Goal: Task Accomplishment & Management: Use online tool/utility

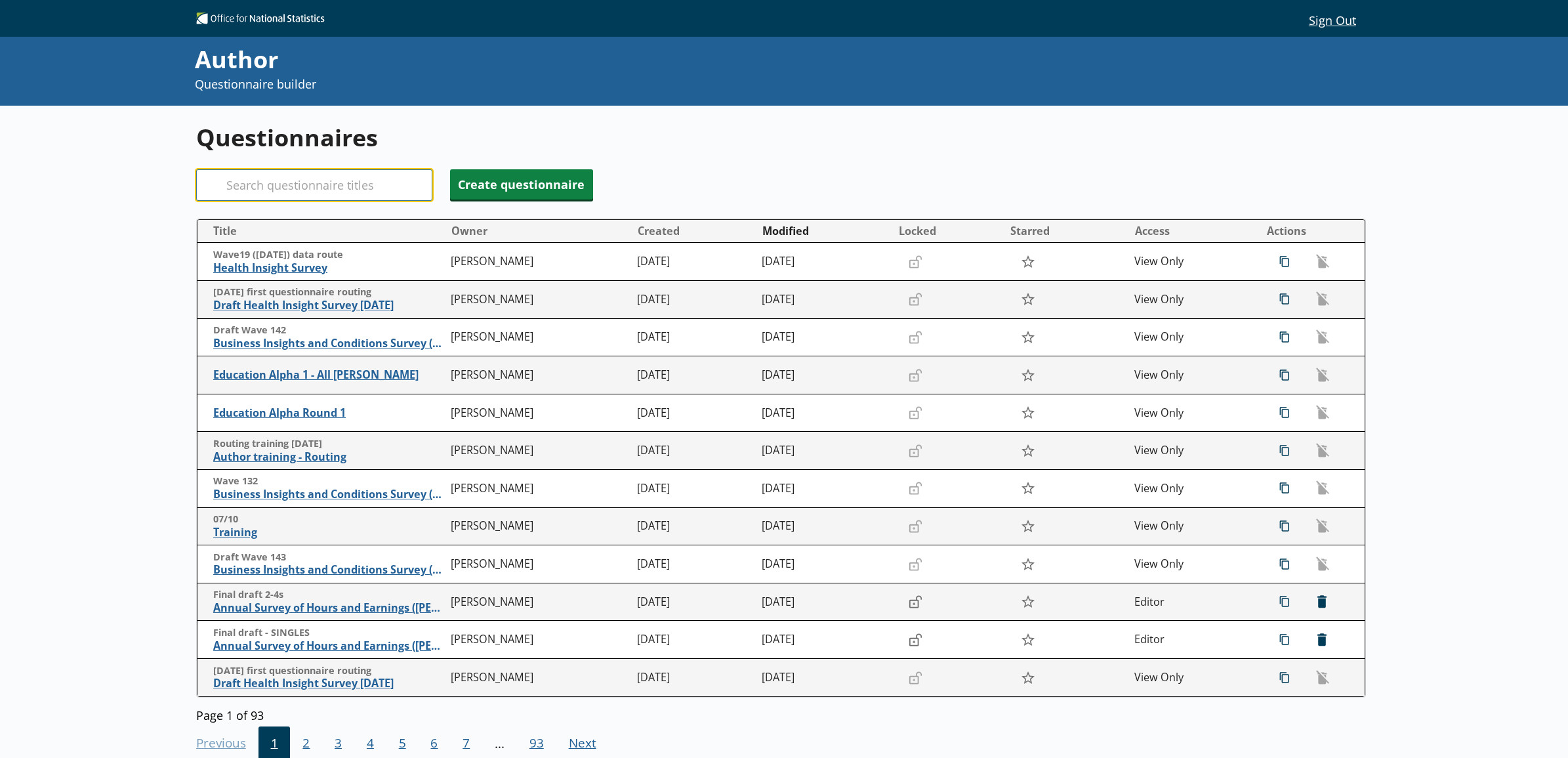
click at [339, 177] on input "Search" at bounding box center [314, 185] width 236 height 31
click at [306, 746] on span "2" at bounding box center [305, 743] width 32 height 35
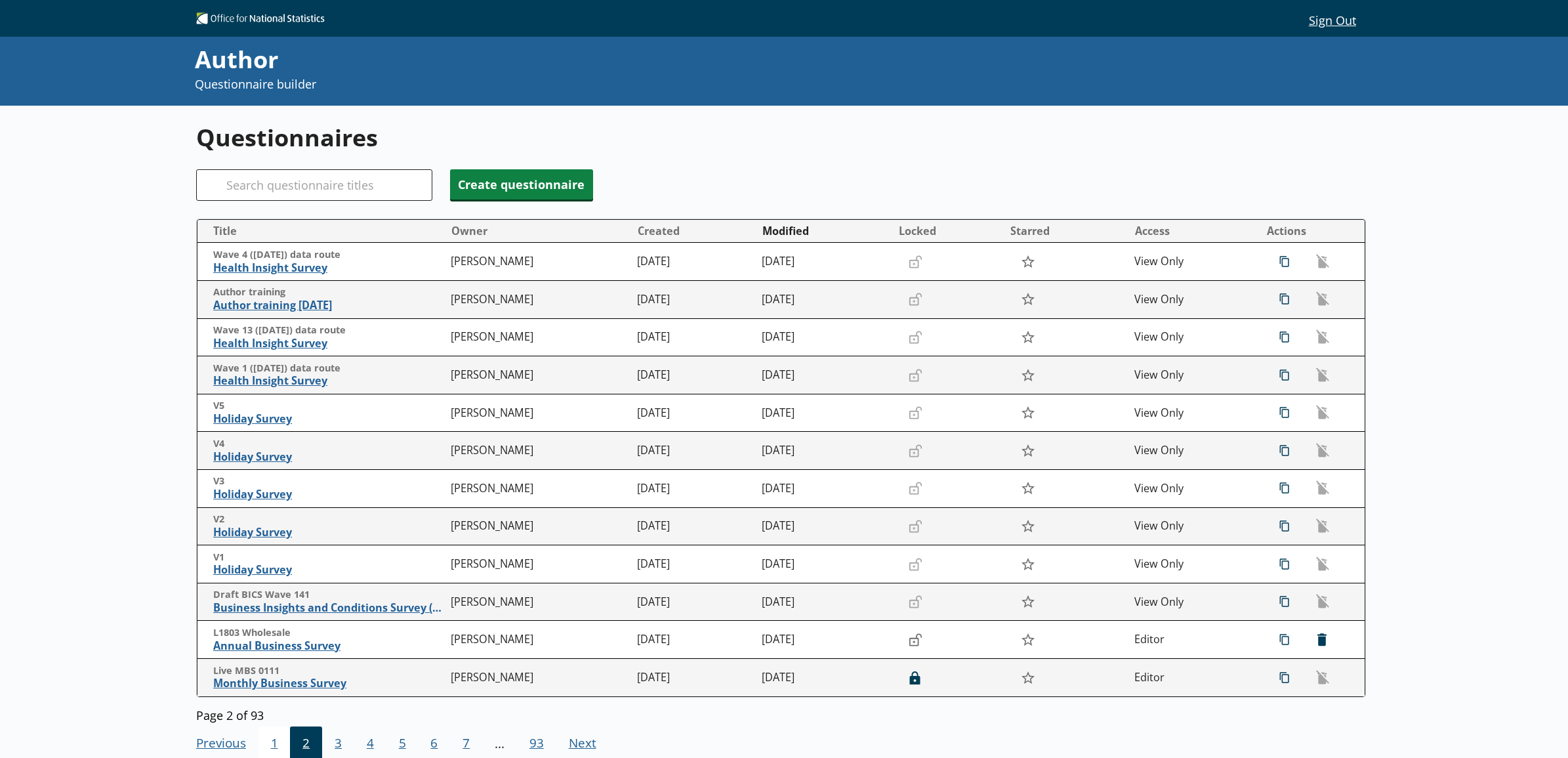
click at [273, 739] on span "1" at bounding box center [274, 743] width 32 height 35
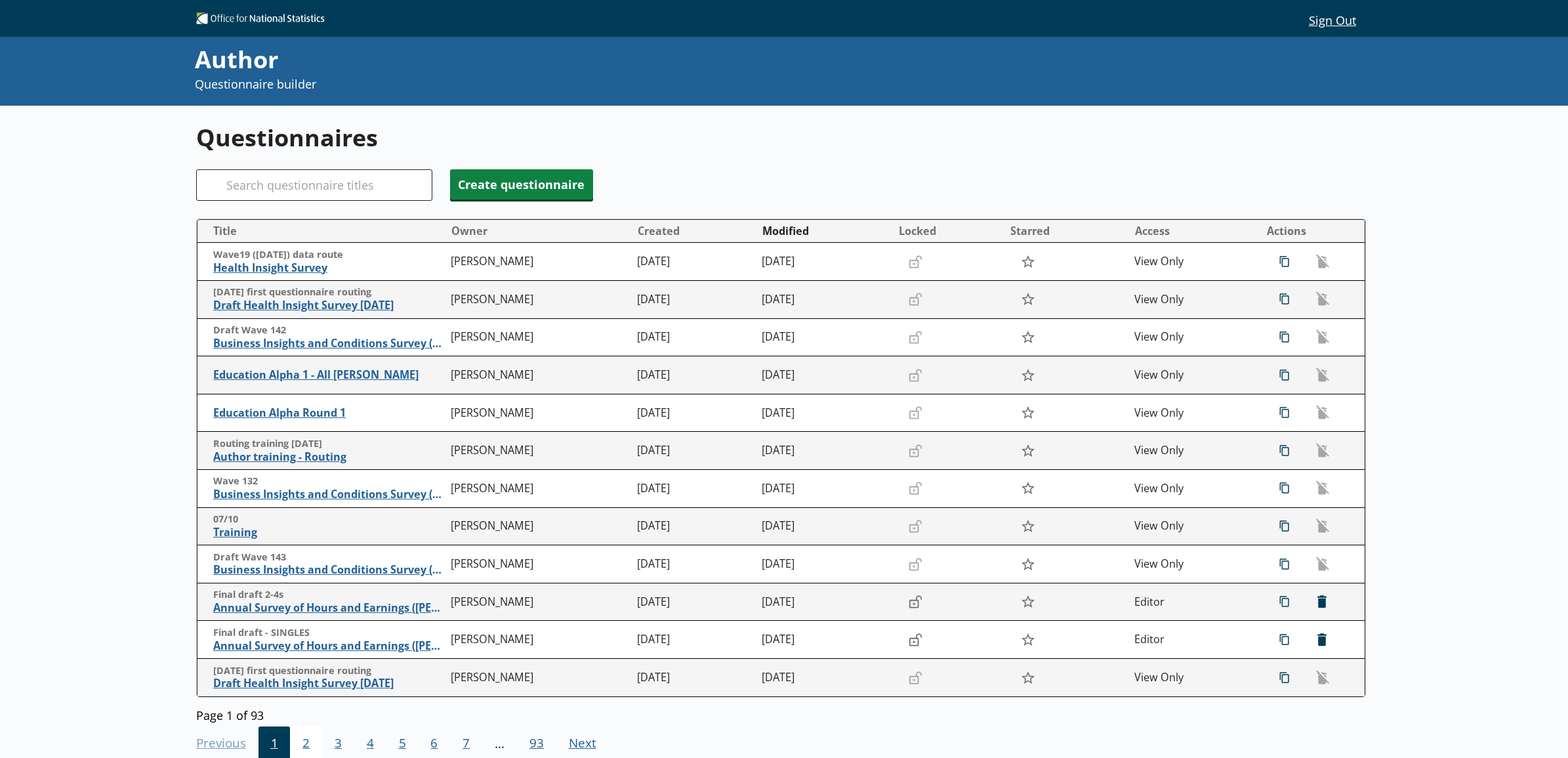
click at [294, 743] on span "2" at bounding box center [305, 743] width 32 height 35
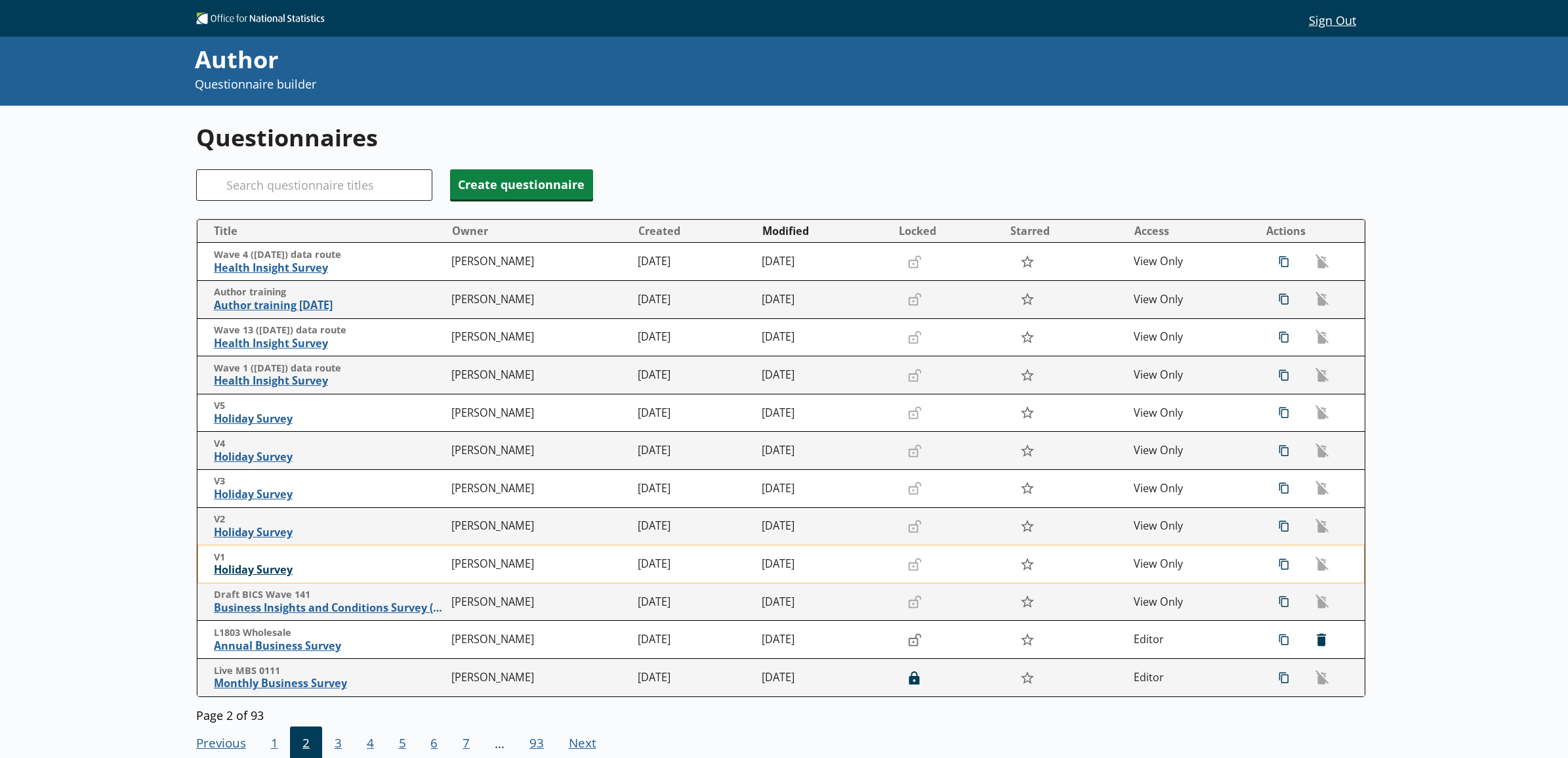
click at [276, 569] on span "Holiday Survey" at bounding box center [329, 570] width 231 height 13
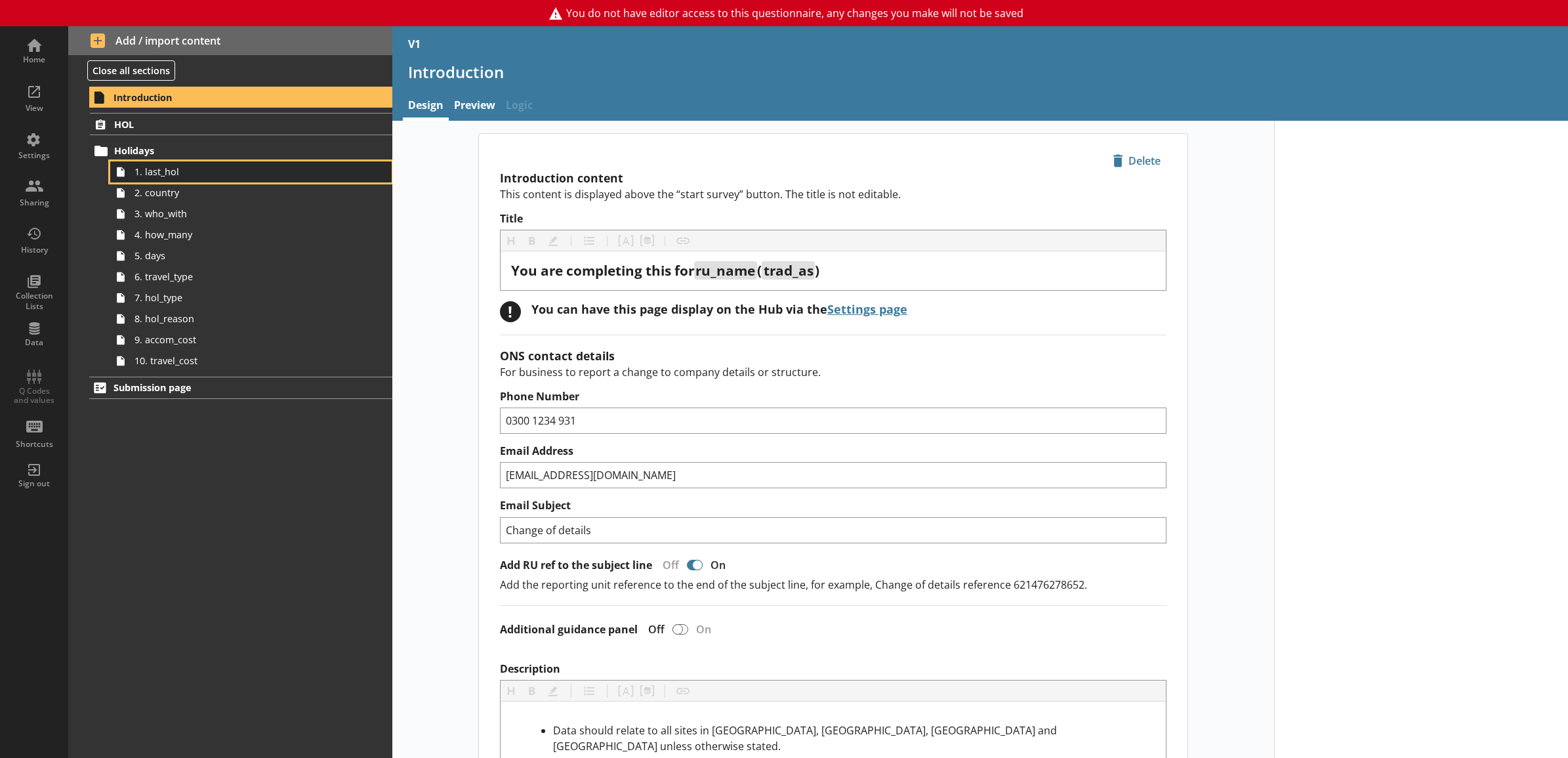
click at [196, 170] on span "1. last_hol" at bounding box center [236, 171] width 204 height 13
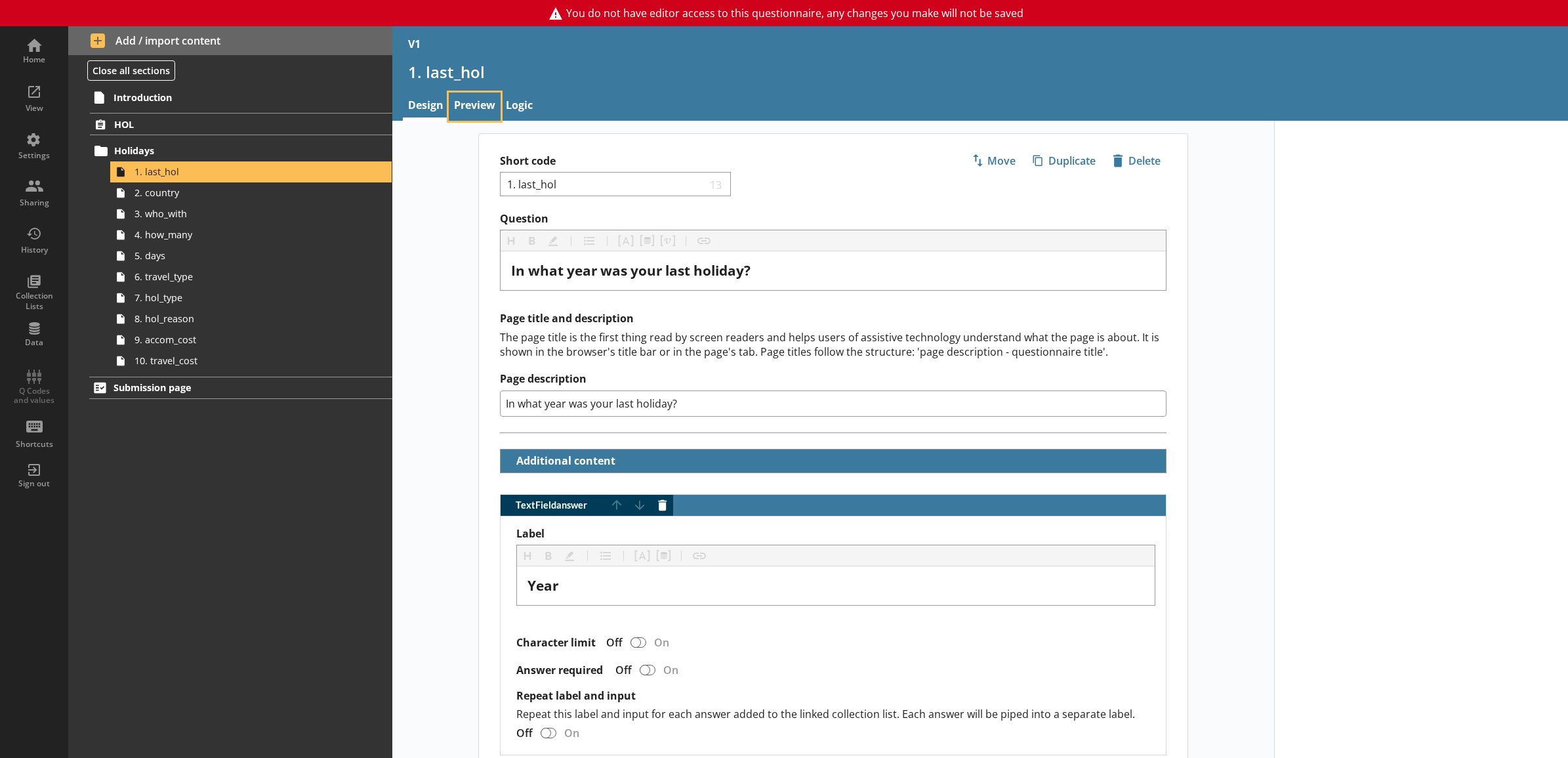
click at [497, 117] on link "Preview" at bounding box center [474, 107] width 52 height 28
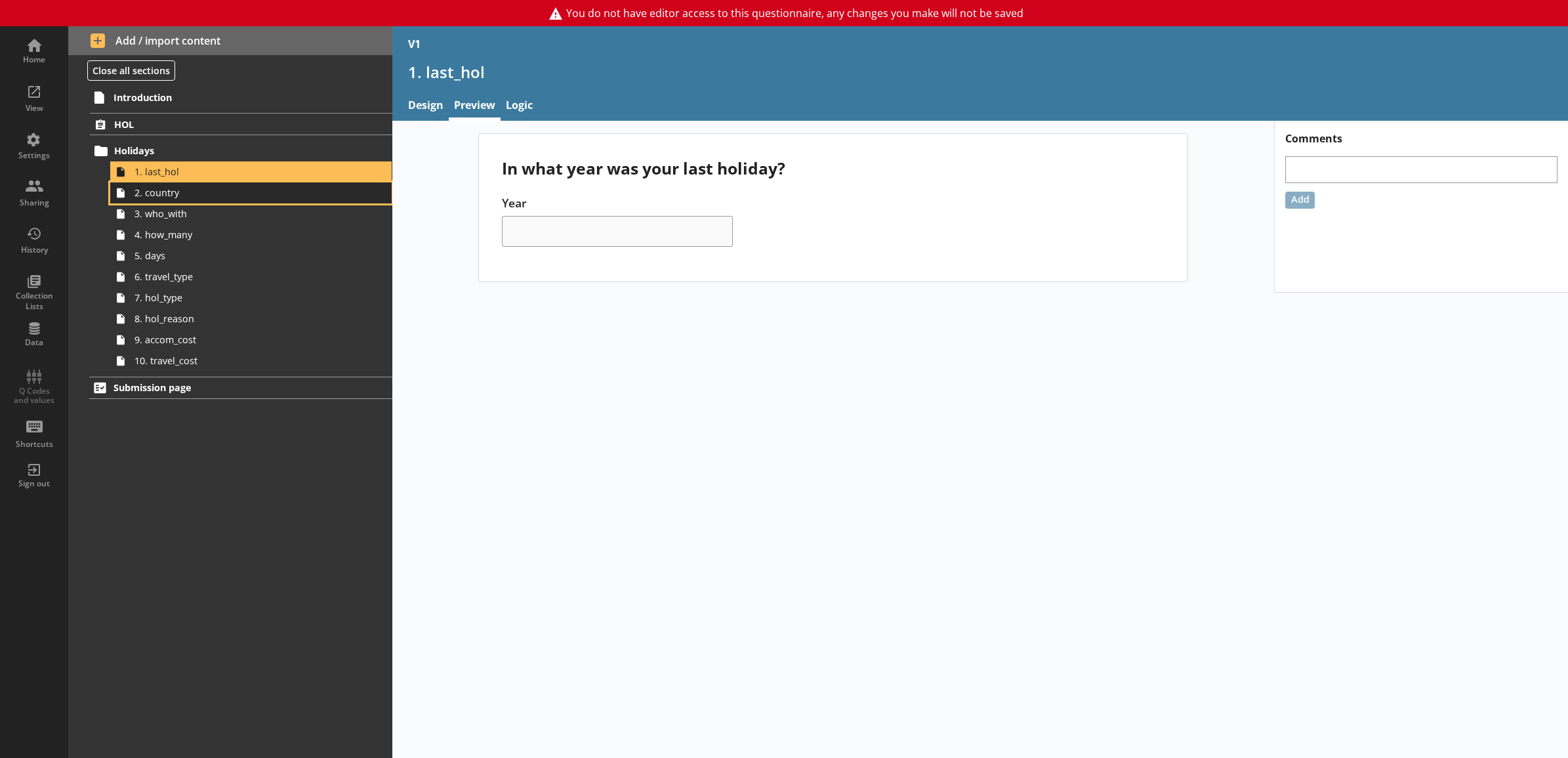
click at [315, 195] on span "2. country" at bounding box center [236, 192] width 204 height 13
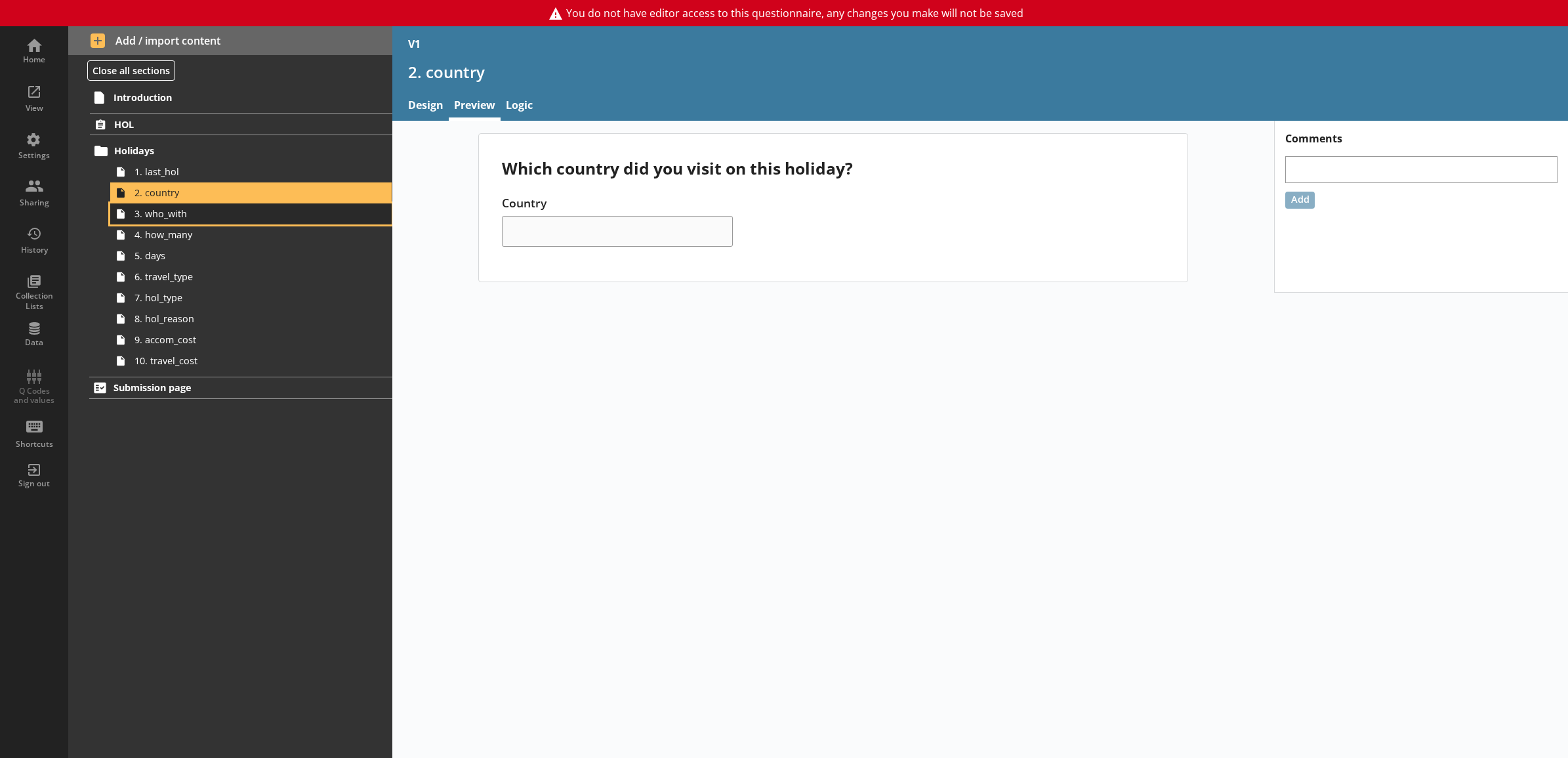
click at [304, 212] on span "3. who_with" at bounding box center [236, 214] width 204 height 13
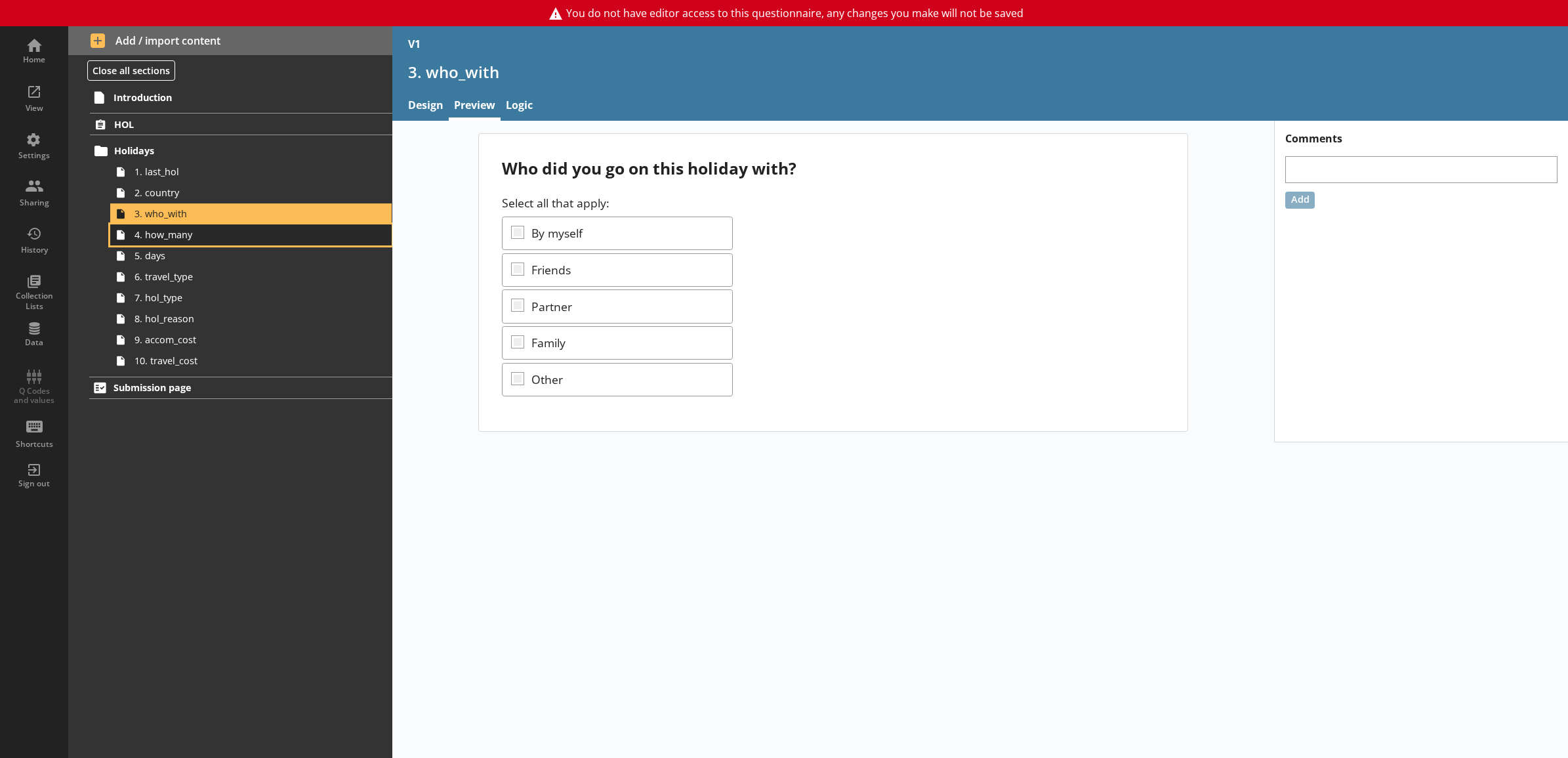
click at [290, 240] on span "4. how_many" at bounding box center [236, 234] width 204 height 13
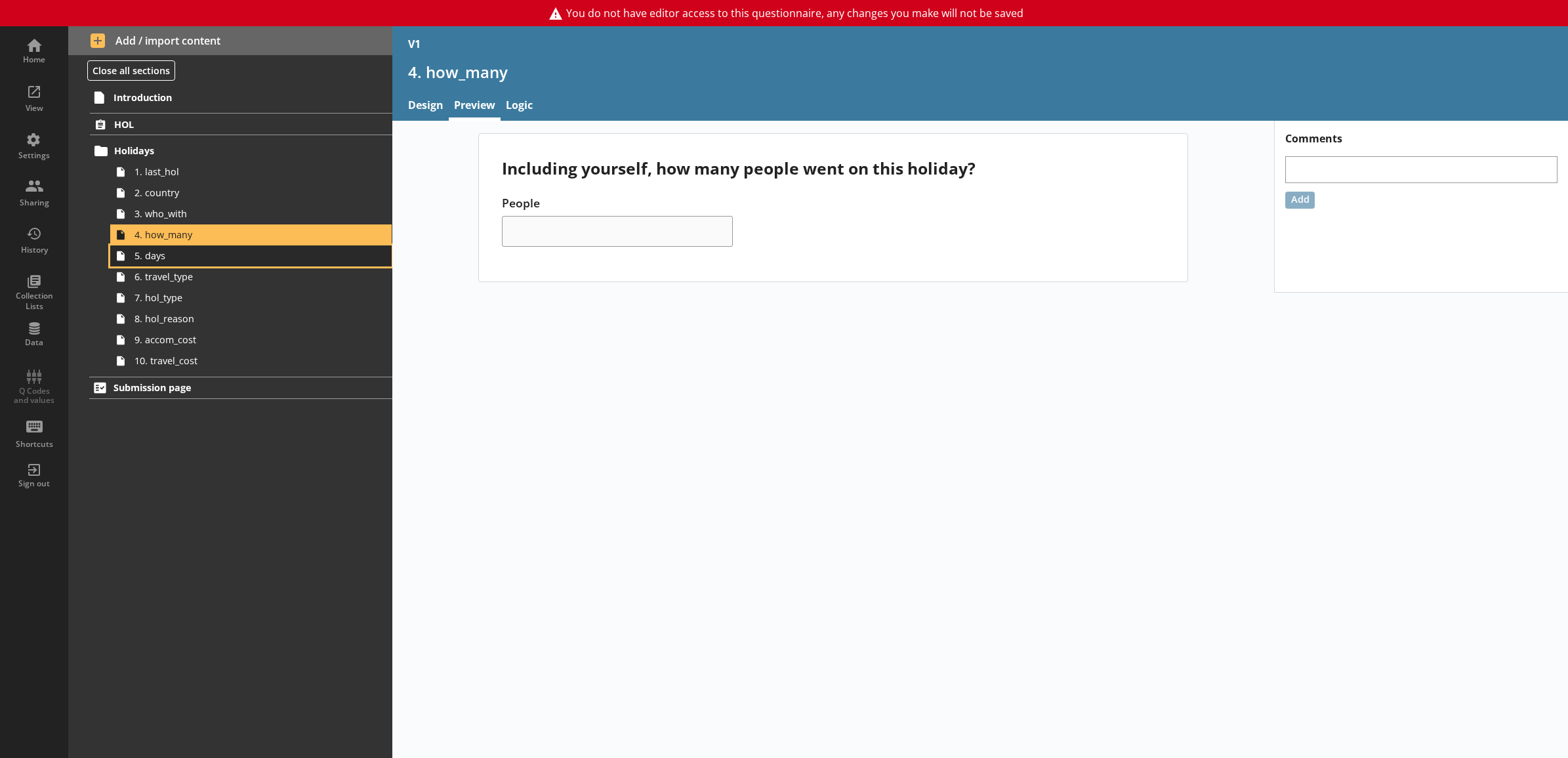
click at [283, 261] on span "5. days" at bounding box center [236, 255] width 204 height 13
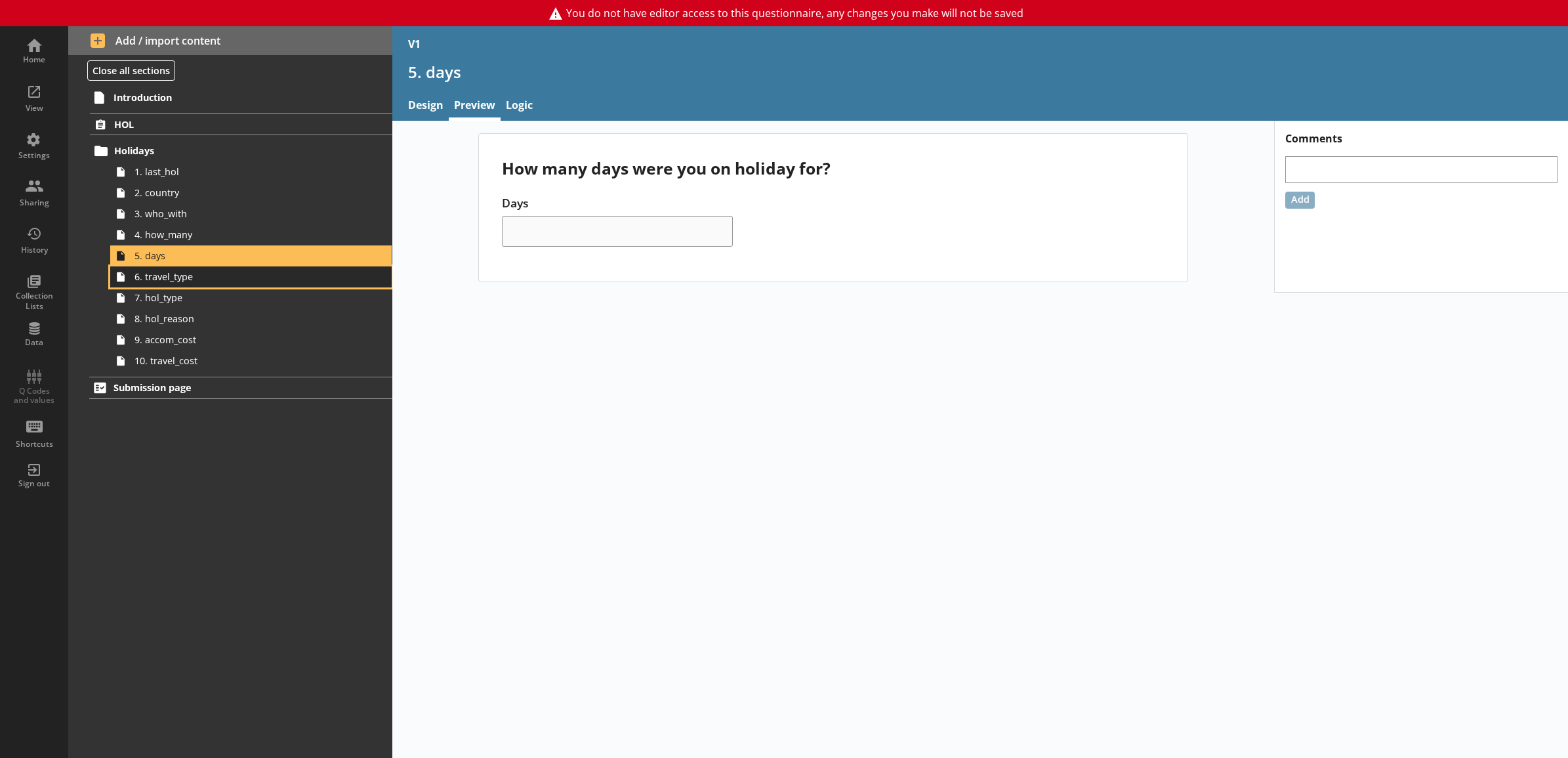
click at [282, 279] on span "6. travel_type" at bounding box center [236, 276] width 204 height 13
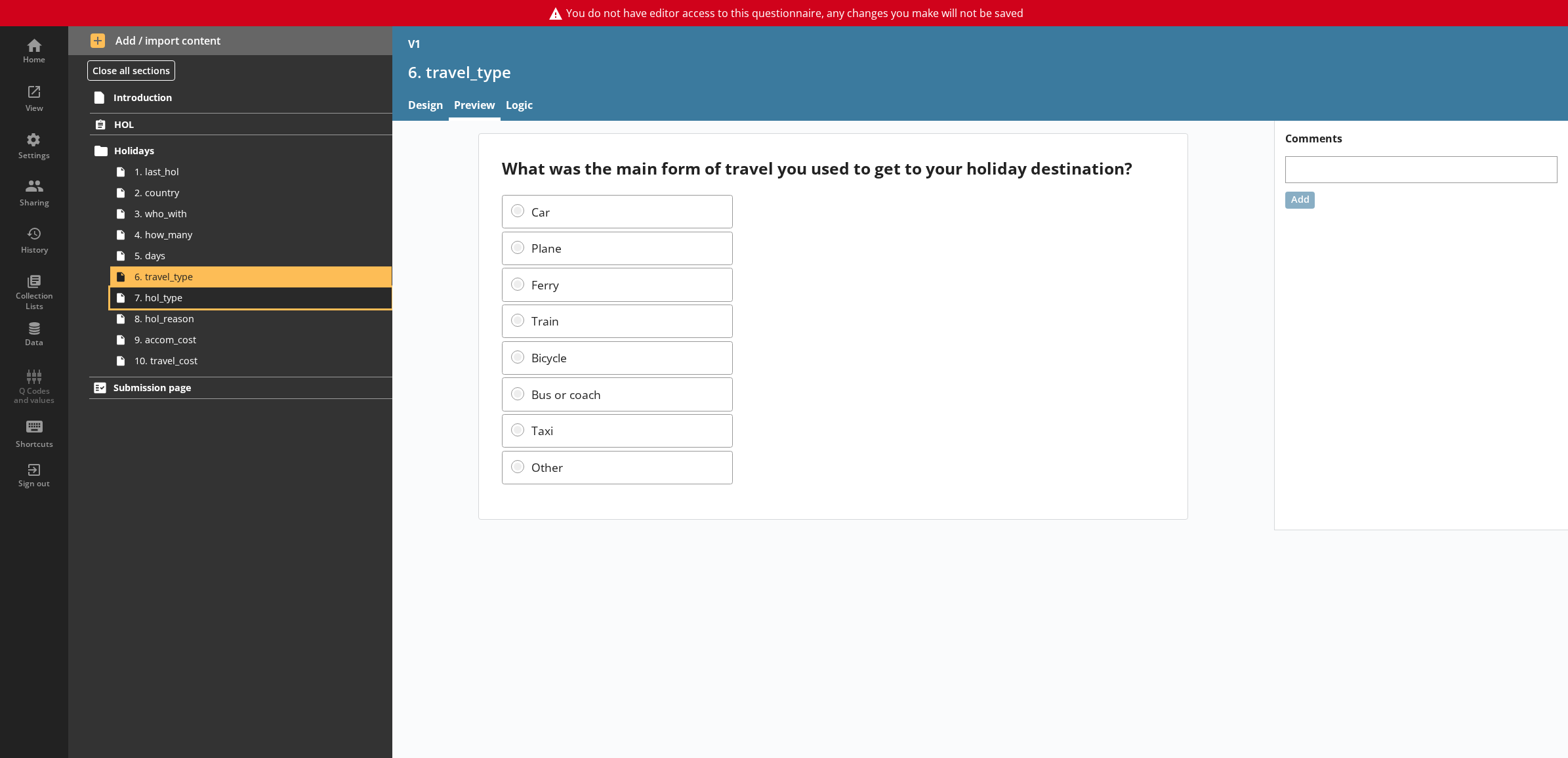
click at [280, 302] on span "7. hol_type" at bounding box center [236, 297] width 204 height 13
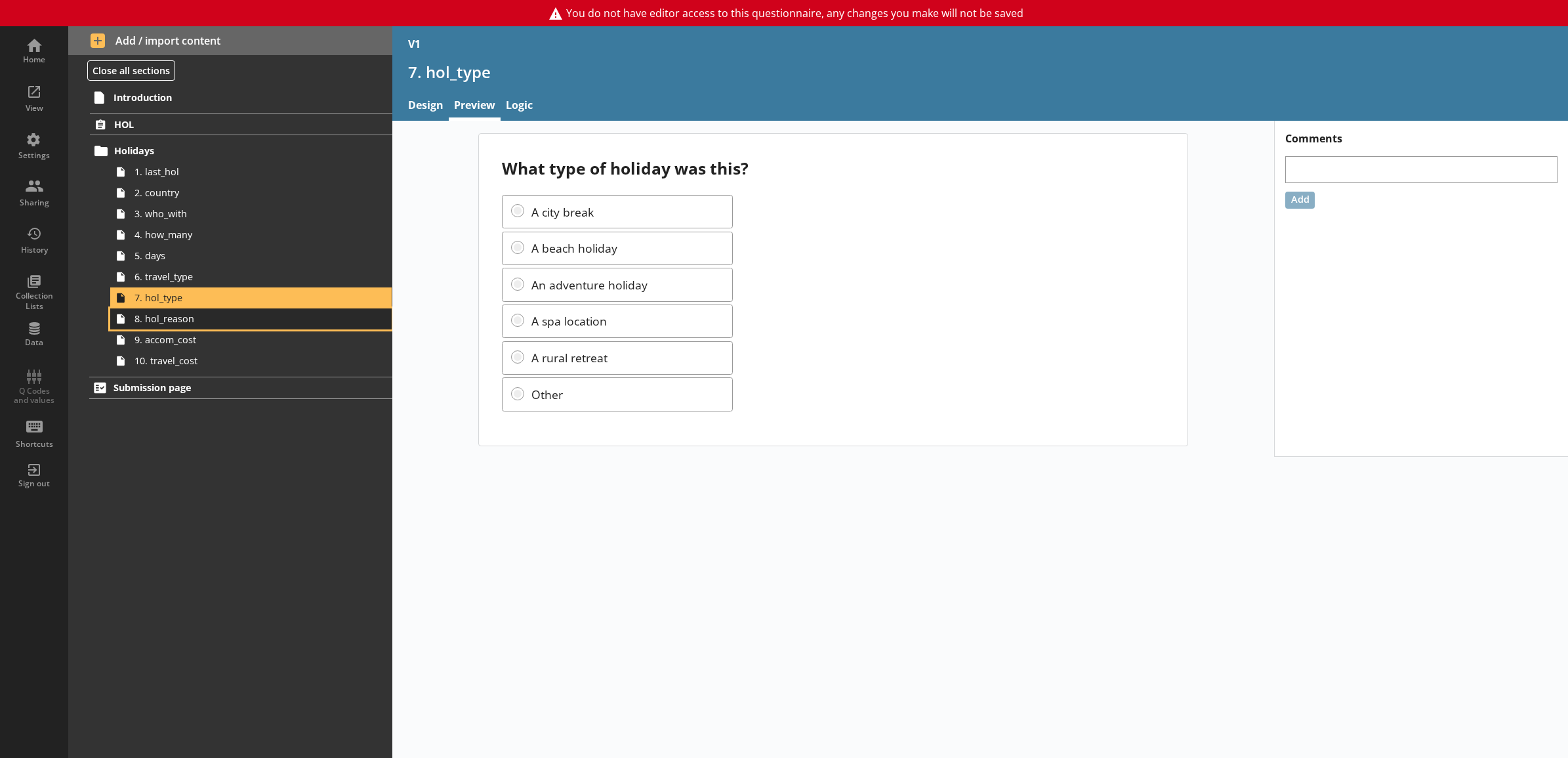
click at [278, 318] on span "8. hol_reason" at bounding box center [236, 318] width 204 height 13
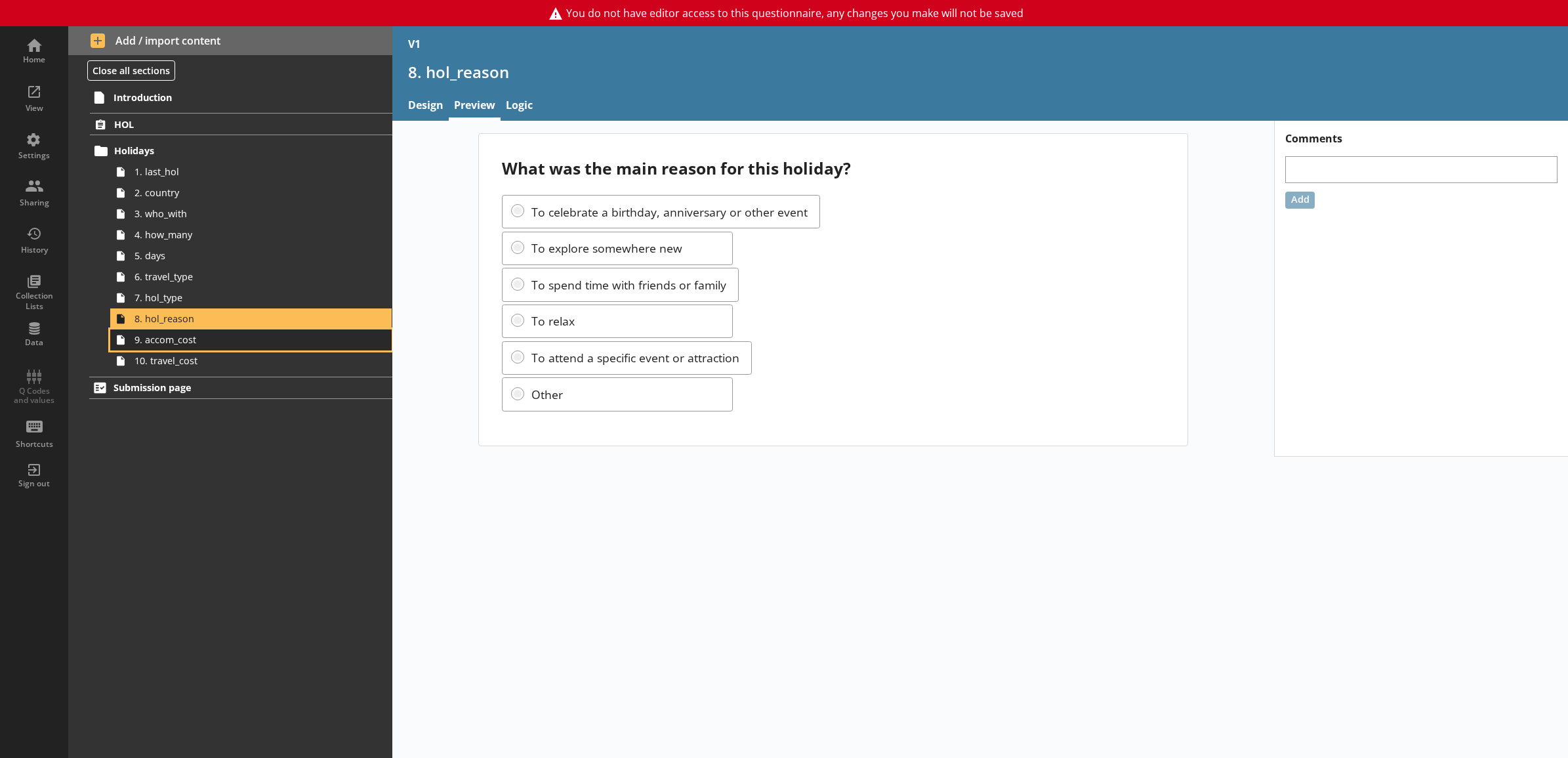
click at [279, 337] on span "9. accom_cost" at bounding box center [236, 339] width 204 height 13
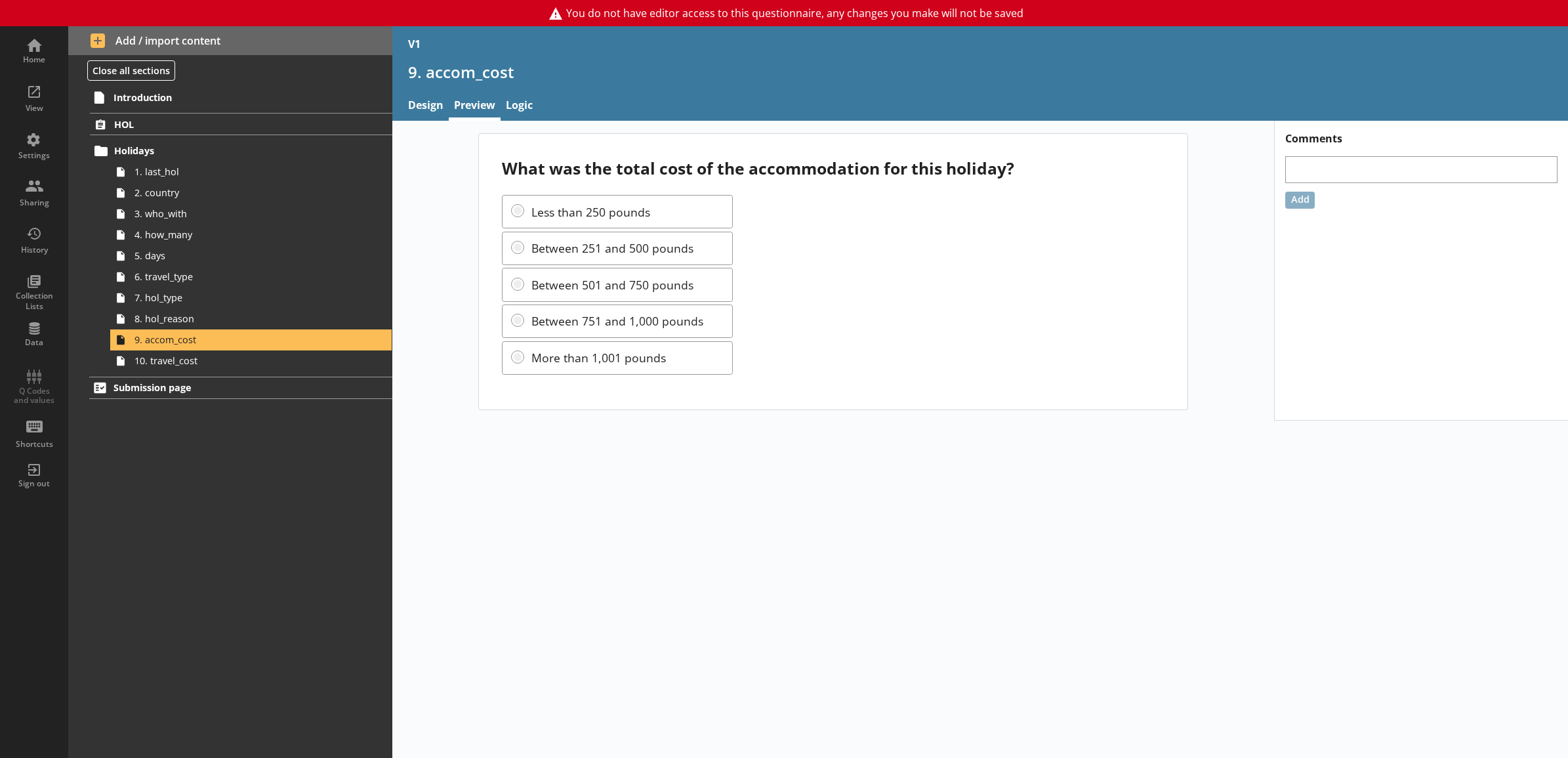
click at [344, 374] on div "Introduction HOL Holidays 1. last_hol 2. country 3. who_with 4. how_many 5. day…" at bounding box center [230, 421] width 324 height 672
click at [346, 359] on link "10. travel_cost" at bounding box center [251, 361] width 281 height 21
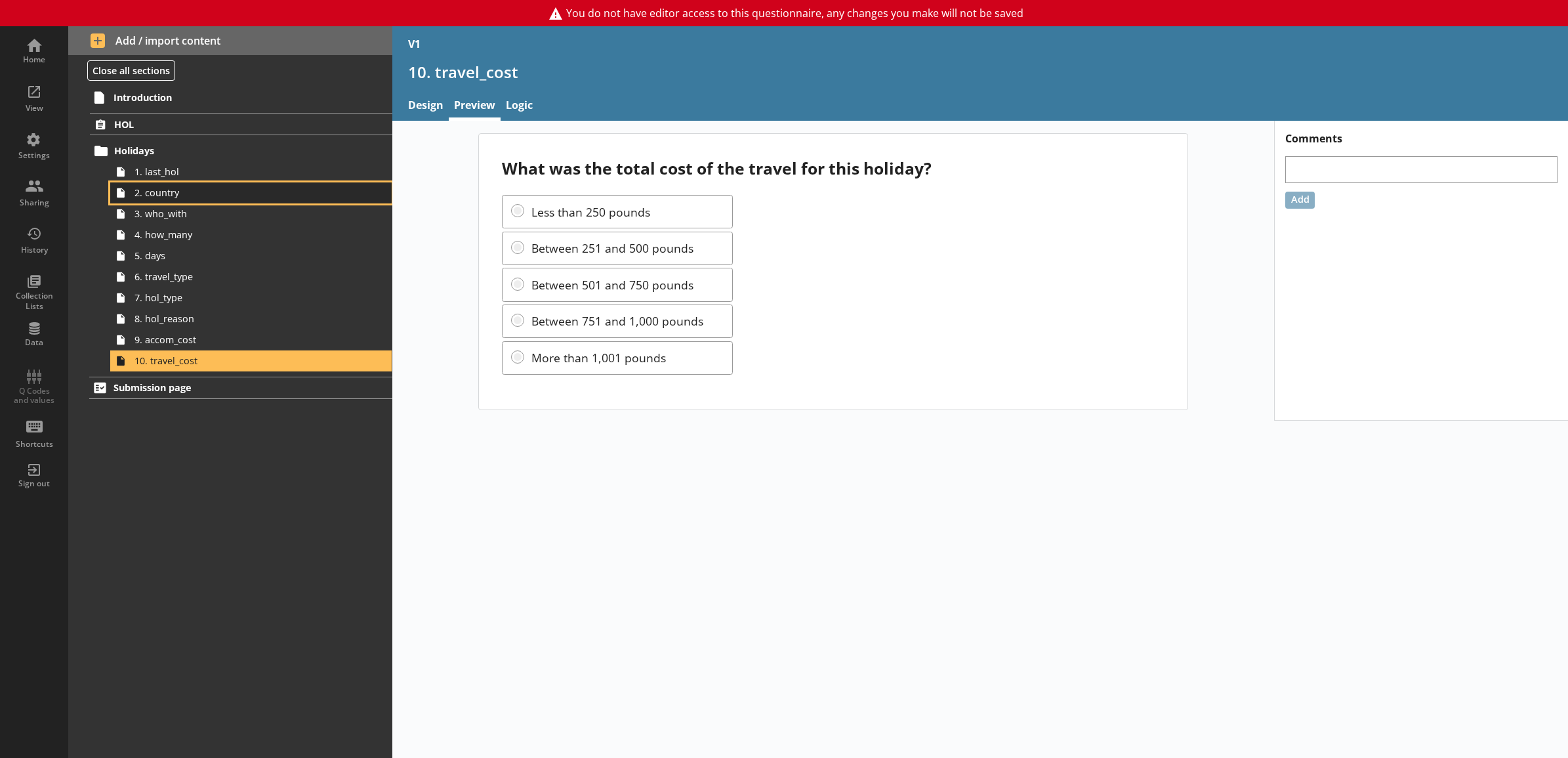
click at [306, 189] on span "2. country" at bounding box center [236, 192] width 204 height 13
